Goal: Find specific page/section: Find specific page/section

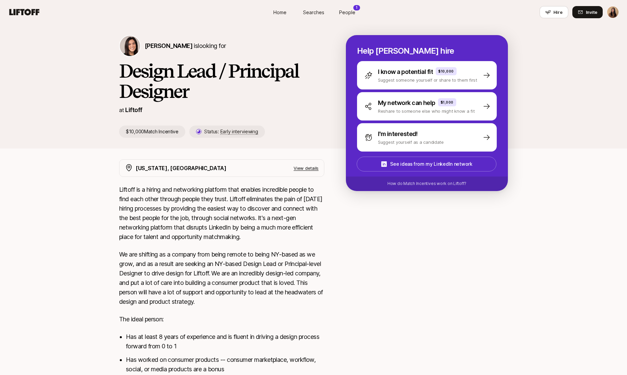
click at [307, 12] on span "Searches" at bounding box center [313, 12] width 21 height 7
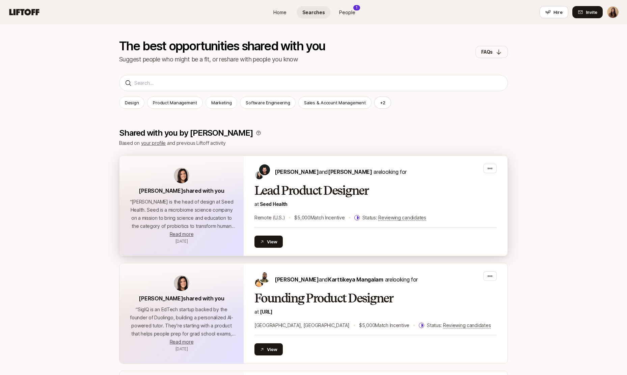
scroll to position [48, 0]
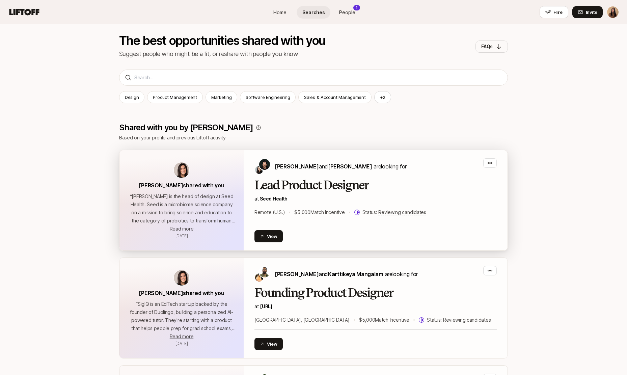
click at [309, 183] on h2 "Lead Product Designer" at bounding box center [375, 184] width 242 height 13
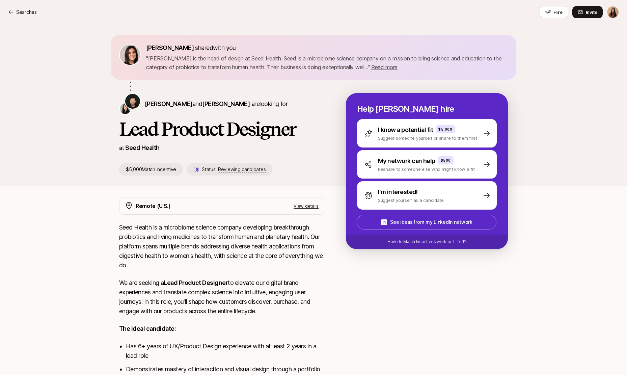
scroll to position [180, 0]
